Goal: Check status: Check status

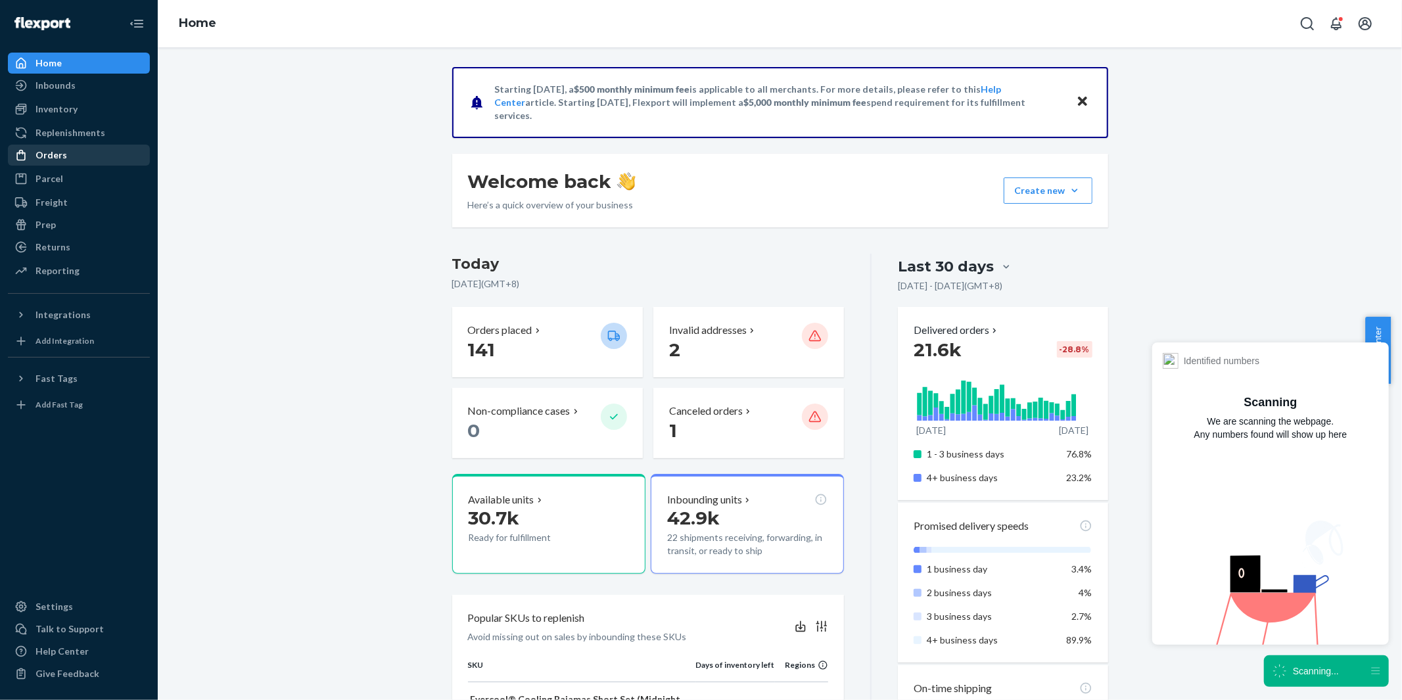
click at [66, 154] on div "Orders" at bounding box center [78, 155] width 139 height 18
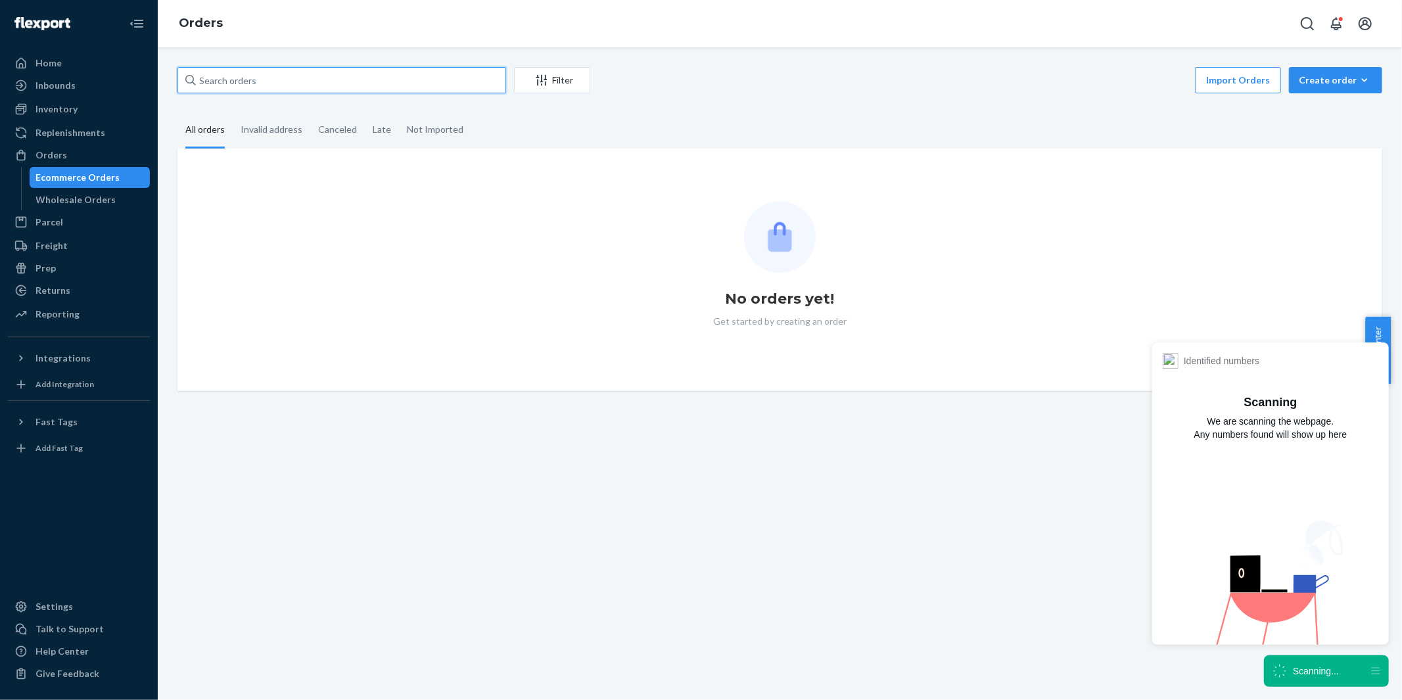
click at [297, 84] on input "text" at bounding box center [341, 80] width 329 height 26
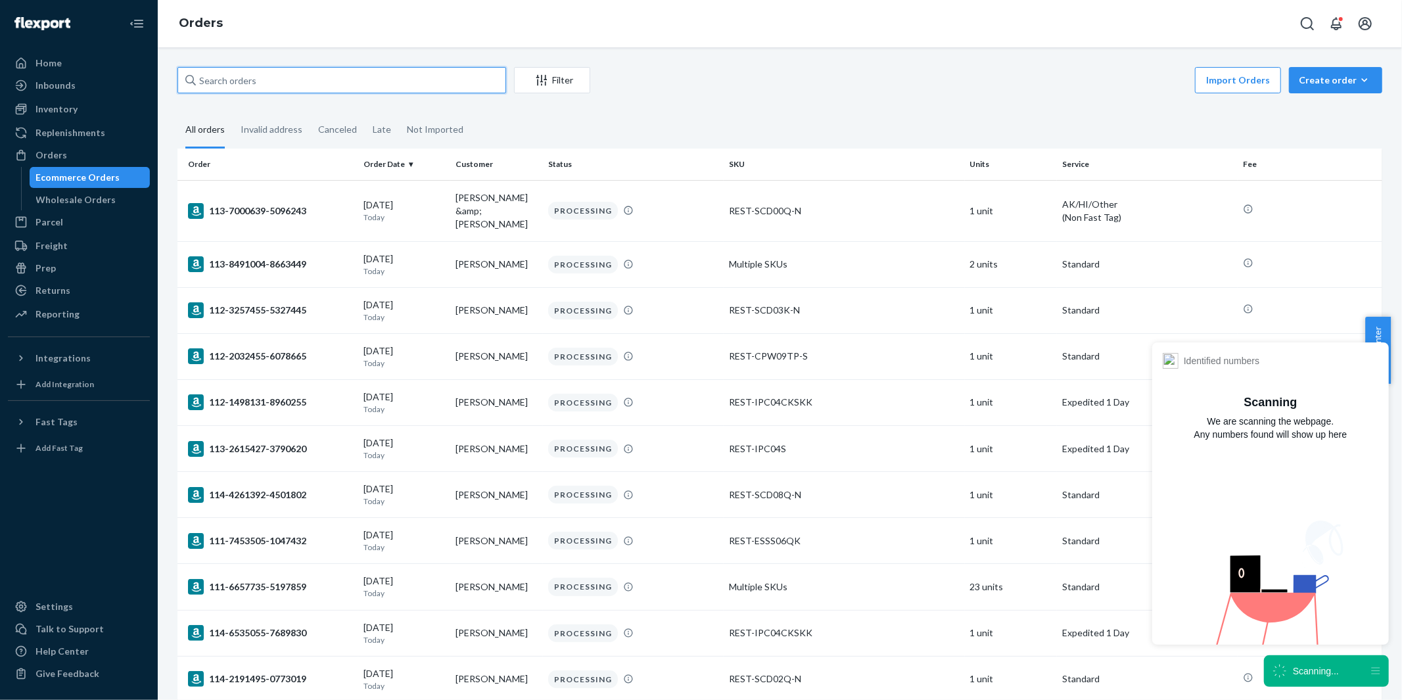
paste input "US25292041"
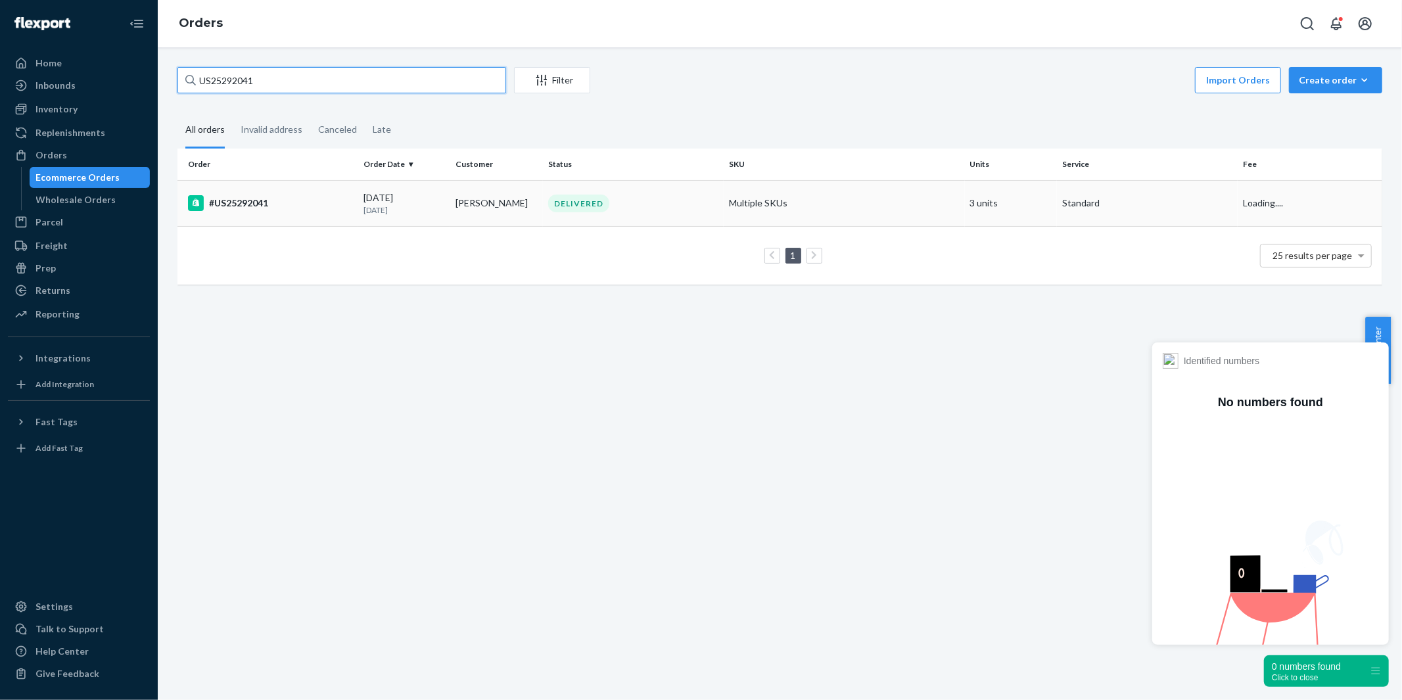
type input "US25292041"
click at [232, 196] on div "#US25292041" at bounding box center [270, 203] width 165 height 16
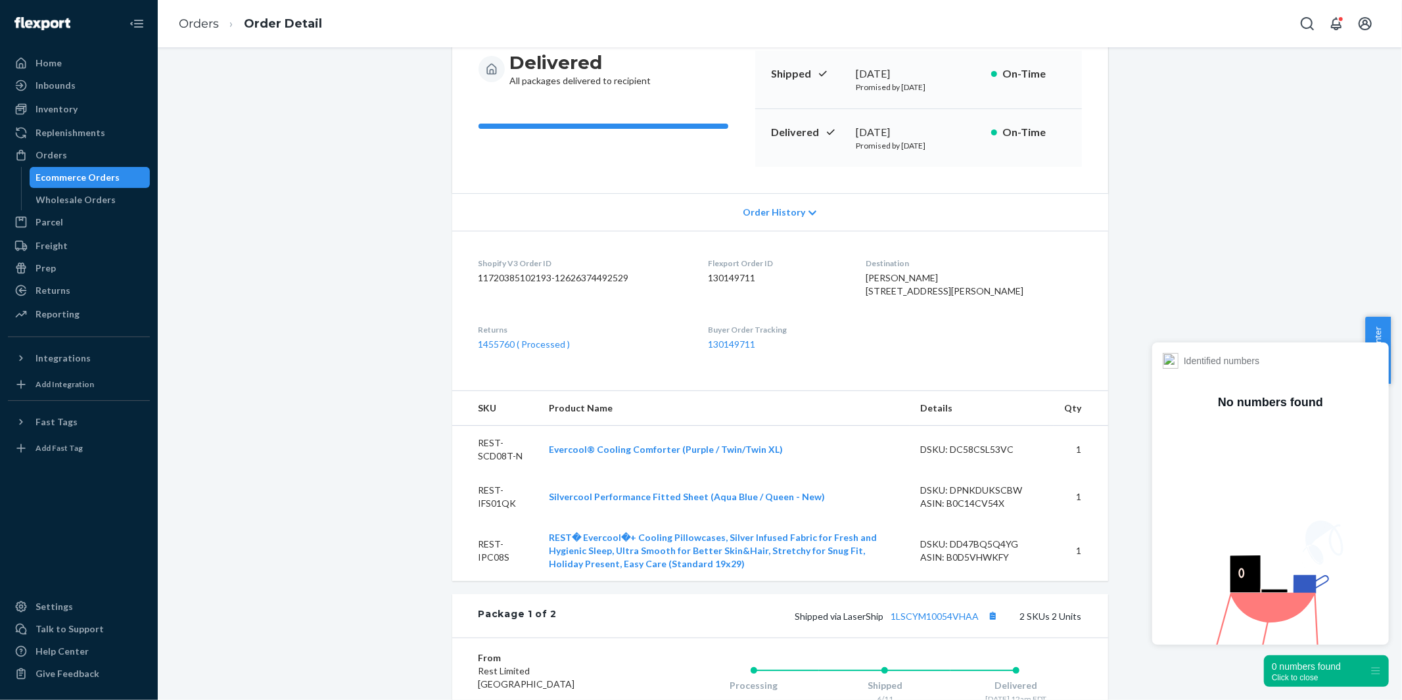
scroll to position [73, 0]
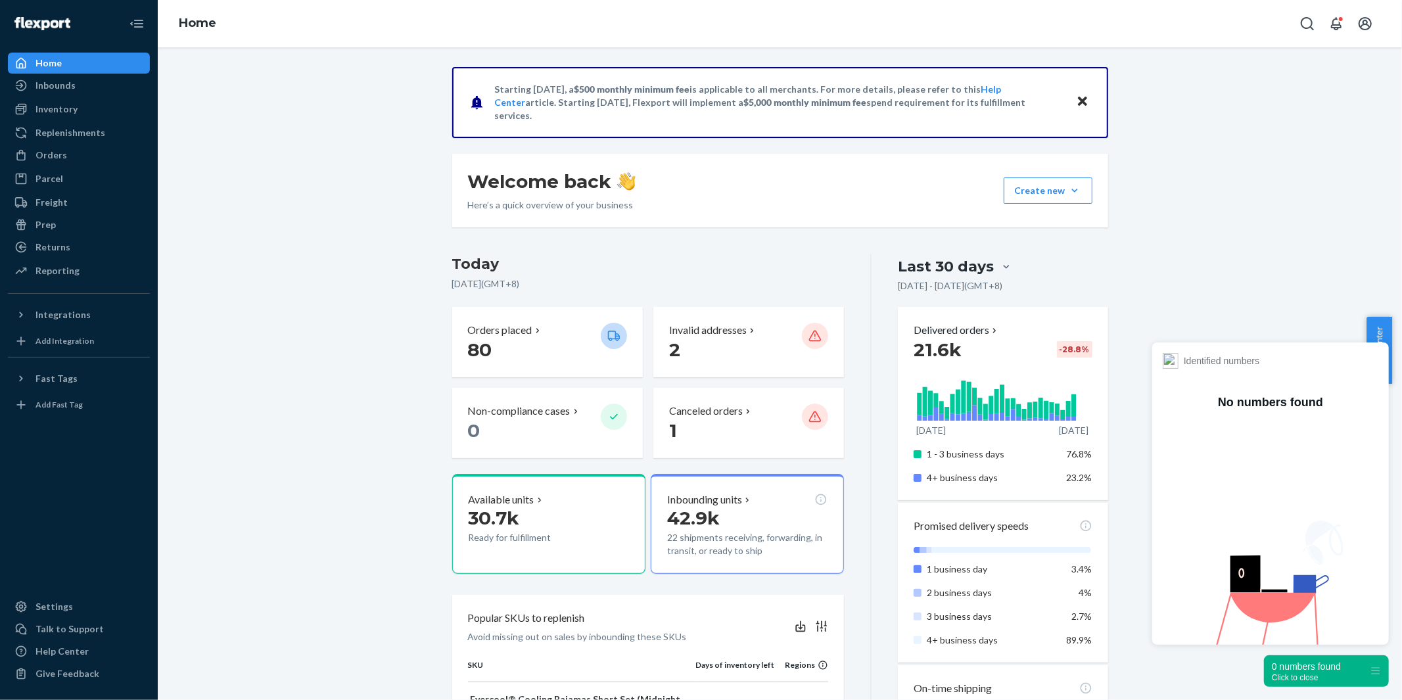
drag, startPoint x: 1292, startPoint y: 253, endPoint x: 1364, endPoint y: 286, distance: 78.8
